Goal: Task Accomplishment & Management: Complete application form

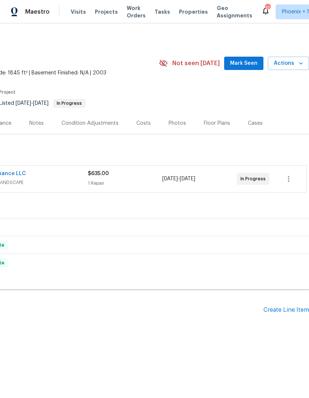
scroll to position [0, 110]
click at [284, 312] on div "Create Line Item" at bounding box center [286, 310] width 46 height 7
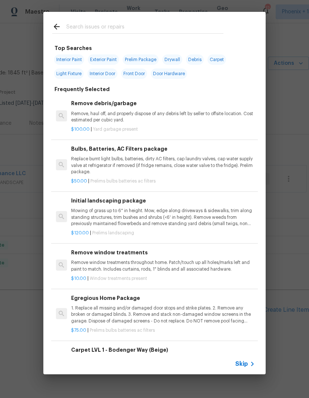
click at [81, 30] on input "text" at bounding box center [144, 27] width 157 height 11
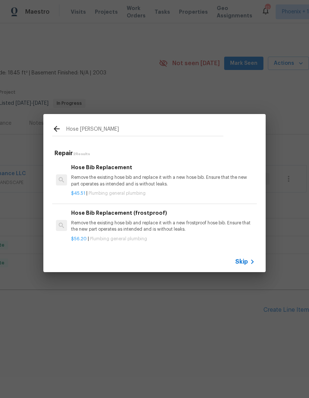
type input "Hose bib"
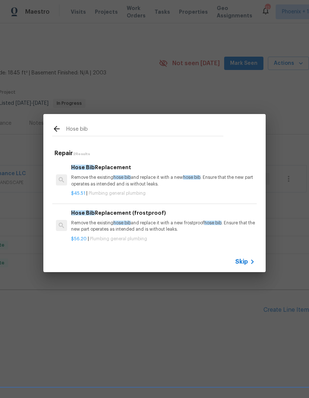
click at [143, 172] on div "Hose Bib Replacement Remove the existing hose bib and replace it with a new hos…" at bounding box center [163, 175] width 184 height 24
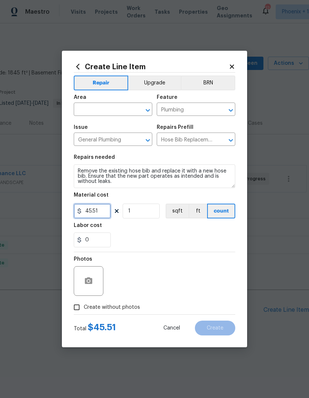
click at [105, 212] on input "45.51" at bounding box center [92, 211] width 37 height 15
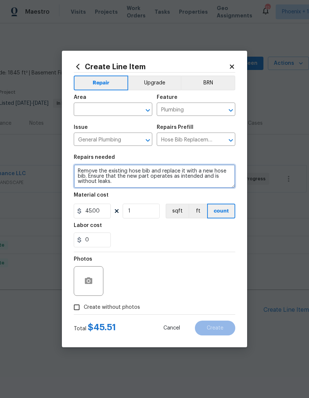
click at [74, 171] on textarea "Remove the existing hose bib and replace it with a new hose bib. Ensure that th…" at bounding box center [154, 176] width 161 height 24
type input "45"
click at [74, 171] on textarea "Remove the existing hose bib and replace it with a new hose bib. Ensure that th…" at bounding box center [154, 176] width 161 height 24
click at [83, 169] on textarea "Remove the existing hose bib and replace it with a new hose bib. Ensure that th…" at bounding box center [154, 176] width 161 height 24
click at [82, 169] on textarea "Remove the existing hose bib and replace it with a new hose bib. Ensure that th…" at bounding box center [154, 176] width 161 height 24
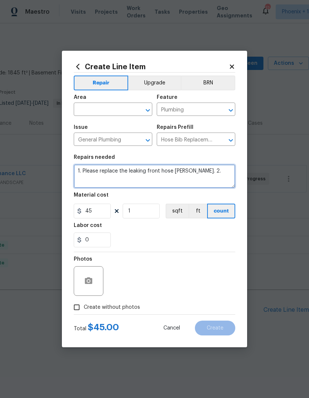
click at [98, 174] on textarea "1. Please replace the leaking front hose bibb. 2." at bounding box center [154, 176] width 161 height 24
click at [211, 172] on textarea "1. Replace the leaking front hose bibb. 2." at bounding box center [154, 176] width 161 height 24
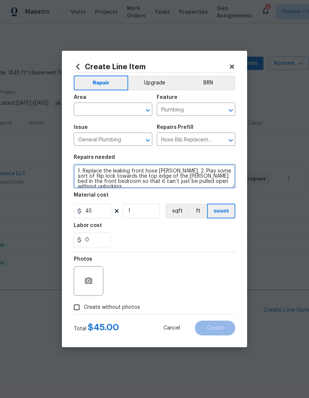
type textarea "1. Replace the leaking front hose bibb. 2. Play some sort of flip lock towards …"
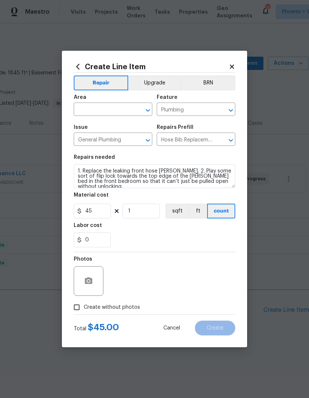
click at [160, 235] on div "0" at bounding box center [154, 239] width 161 height 15
click at [106, 211] on input "45" at bounding box center [92, 211] width 37 height 15
type input "125"
click at [193, 242] on div "0" at bounding box center [154, 239] width 161 height 15
click at [107, 110] on input "text" at bounding box center [103, 109] width 58 height 11
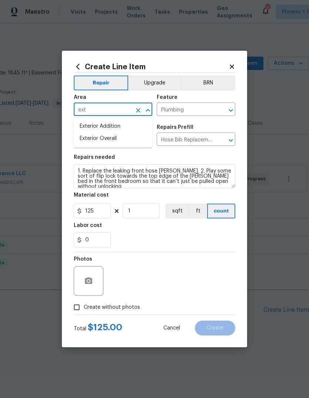
click at [120, 141] on li "Exterior Overall" at bounding box center [113, 139] width 78 height 12
type input "Exterior Overall"
click at [175, 241] on div "0" at bounding box center [154, 239] width 161 height 15
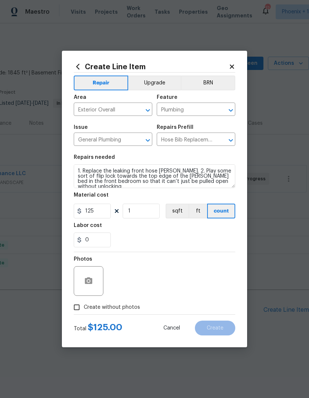
click at [76, 307] on input "Create without photos" at bounding box center [77, 307] width 14 height 14
checkbox input "true"
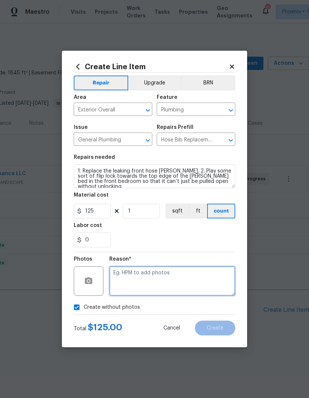
click at [191, 279] on textarea at bounding box center [172, 281] width 126 height 30
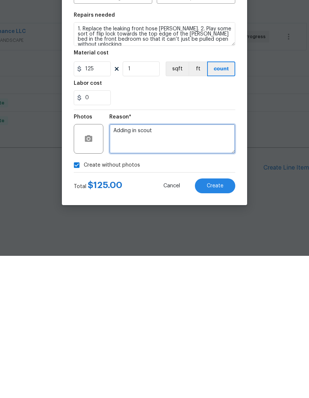
type textarea "Adding in scout"
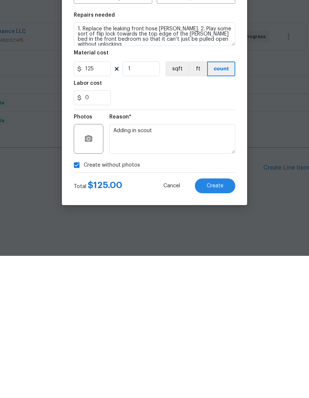
click at [224, 321] on button "Create" at bounding box center [215, 328] width 40 height 15
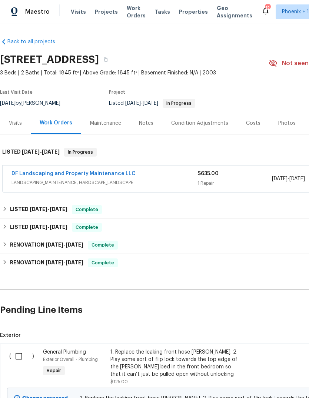
scroll to position [0, 0]
click at [153, 363] on div "1. Replace the leaking front hose bibb. 2. Play some sort of flip lock towards …" at bounding box center [175, 363] width 130 height 30
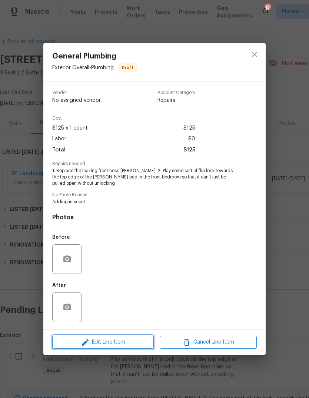
click at [118, 337] on button "Edit Line Item" at bounding box center [102, 342] width 101 height 13
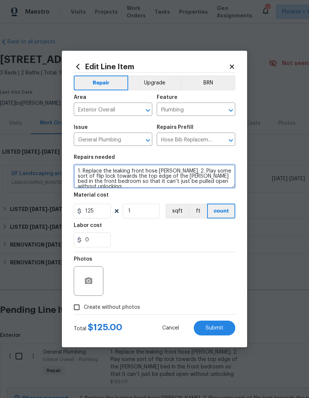
click at [187, 166] on textarea "1. Replace the leaking front hose bibb. 2. Play some sort of flip lock towards …" at bounding box center [154, 176] width 161 height 24
click at [187, 173] on textarea "1. Replace the leaking front hose bibb. 2. Play some sort of flip lock towards …" at bounding box center [154, 176] width 161 height 24
click at [230, 182] on textarea "1. Replace the leaking front hose bibb. 2. Install some sort of flip lock towar…" at bounding box center [154, 176] width 161 height 24
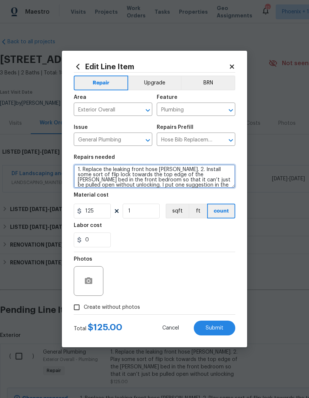
scroll to position [1, 0]
type textarea "1. Replace the leaking front hose bibb. 2. Install some sort of flip lock towar…"
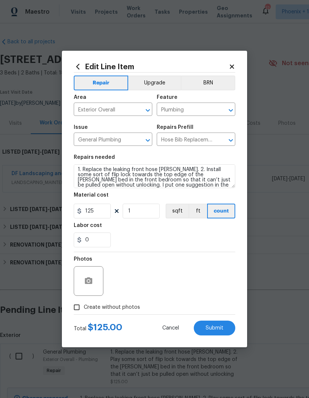
click at [212, 244] on div "0" at bounding box center [154, 239] width 161 height 15
click at [218, 327] on span "Submit" at bounding box center [214, 328] width 18 height 6
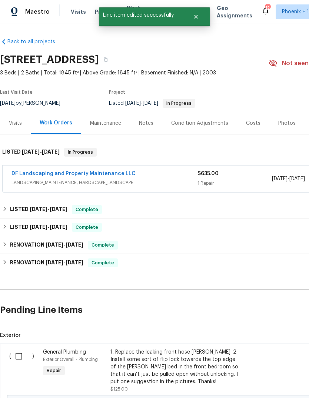
click at [21, 351] on input "checkbox" at bounding box center [21, 356] width 21 height 16
checkbox input "true"
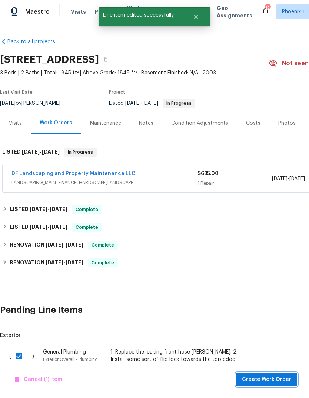
click at [252, 375] on span "Create Work Order" at bounding box center [266, 379] width 49 height 9
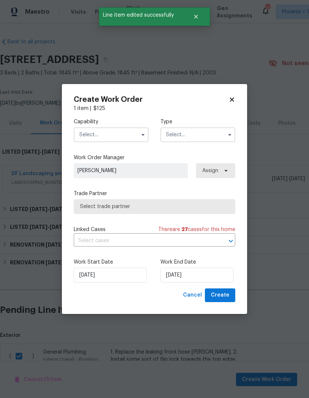
click at [88, 137] on input "text" at bounding box center [111, 134] width 75 height 15
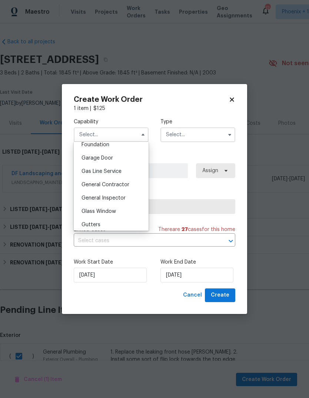
scroll to position [321, 0]
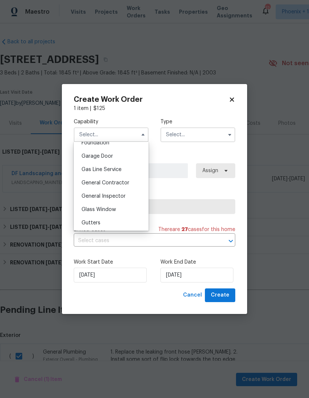
click at [128, 181] on span "General Contractor" at bounding box center [105, 182] width 48 height 5
type input "General Contractor"
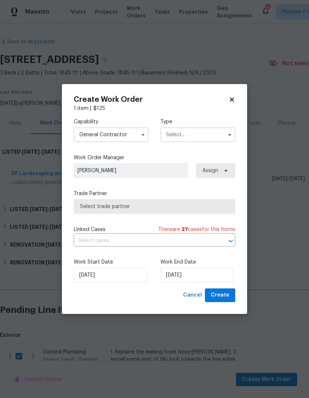
click at [215, 135] on input "text" at bounding box center [197, 134] width 75 height 15
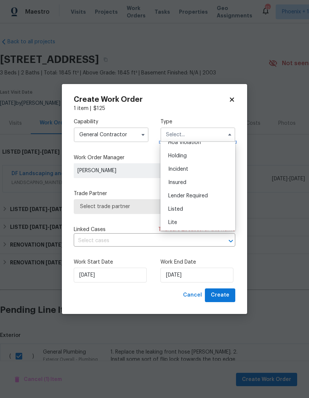
scroll to position [21, 0]
click at [194, 211] on div "Listed" at bounding box center [197, 208] width 71 height 13
type input "Listed"
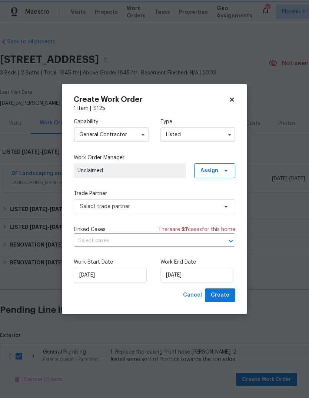
scroll to position [0, 0]
click at [193, 274] on input "[DATE]" at bounding box center [196, 275] width 73 height 15
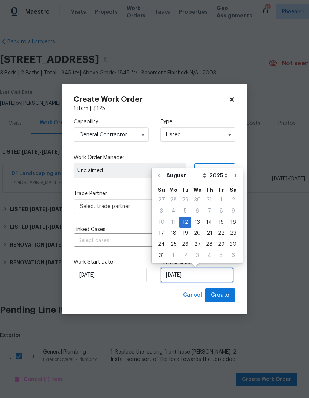
scroll to position [6, 0]
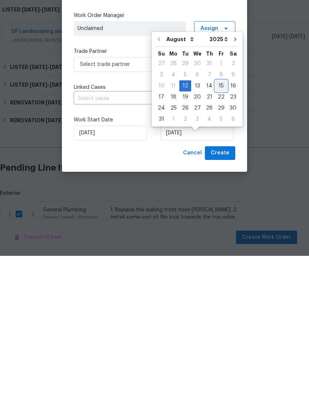
click at [217, 223] on div "15" at bounding box center [221, 228] width 12 height 10
type input "[DATE]"
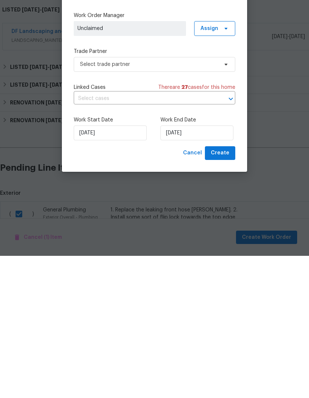
scroll to position [28, 0]
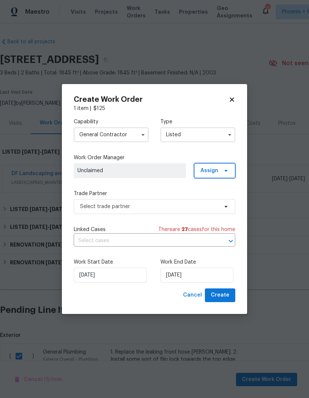
click at [225, 175] on span "Assign" at bounding box center [214, 170] width 41 height 15
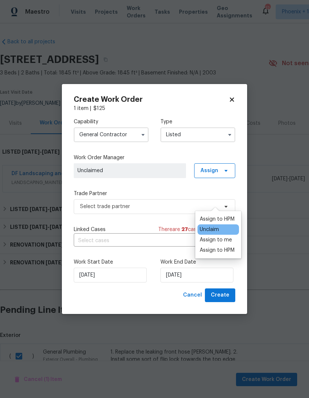
click at [220, 236] on div "Assign to me" at bounding box center [216, 239] width 32 height 7
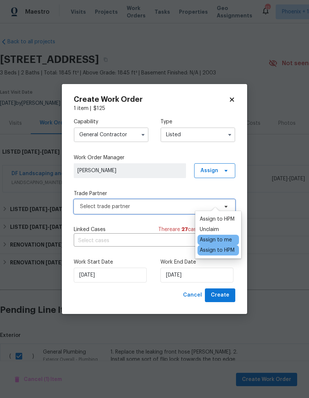
click at [165, 205] on span "Select trade partner" at bounding box center [149, 206] width 138 height 7
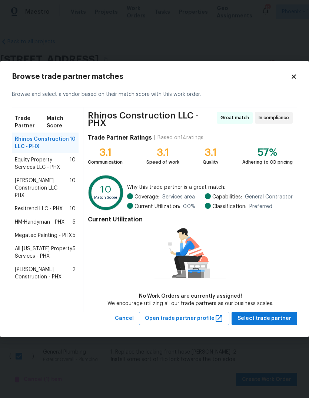
click at [24, 160] on span "Equity Property Services LLC - PHX" at bounding box center [42, 163] width 55 height 15
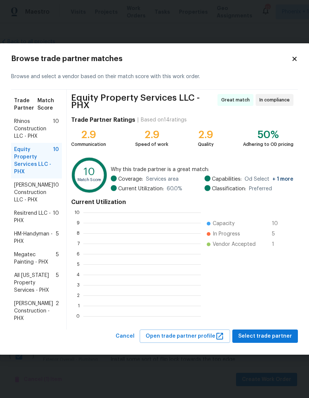
scroll to position [1, 1]
click at [273, 306] on ul "Capacity 10 In Progress 5 Vendor Accepted 1" at bounding box center [245, 264] width 89 height 104
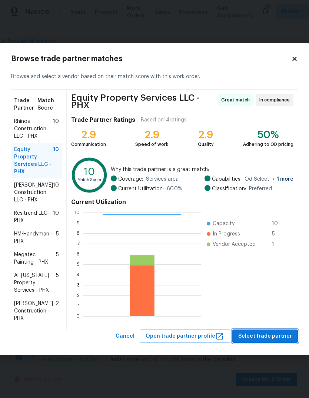
click at [265, 341] on button "Select trade partner" at bounding box center [265, 336] width 66 height 14
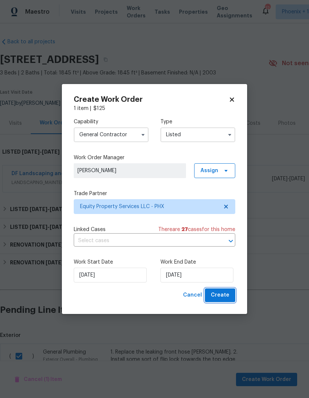
click at [222, 298] on span "Create" at bounding box center [220, 295] width 19 height 9
checkbox input "false"
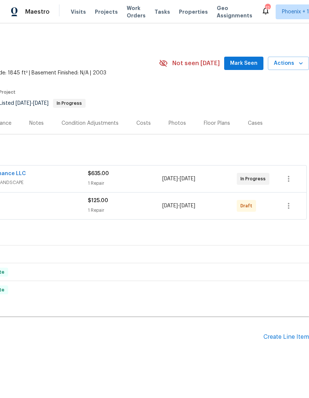
scroll to position [0, 110]
click at [286, 210] on icon "button" at bounding box center [288, 205] width 9 height 9
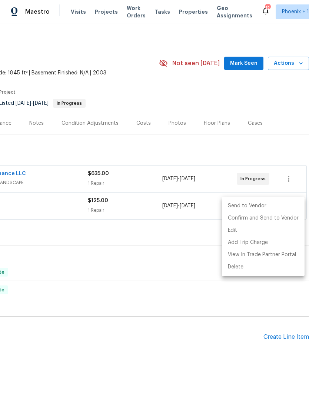
click at [249, 206] on li "Send to Vendor" at bounding box center [263, 206] width 83 height 12
